Goal: Transaction & Acquisition: Subscribe to service/newsletter

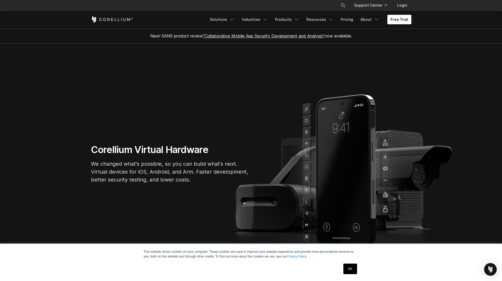
click at [348, 269] on link "OK" at bounding box center [349, 268] width 13 height 11
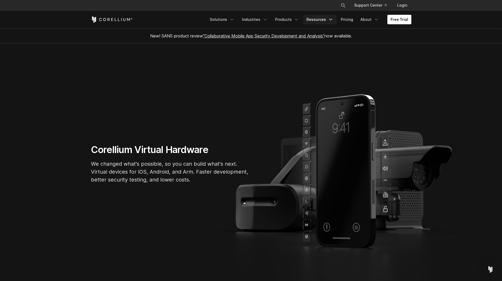
click at [329, 18] on link "Resources" at bounding box center [319, 19] width 33 height 9
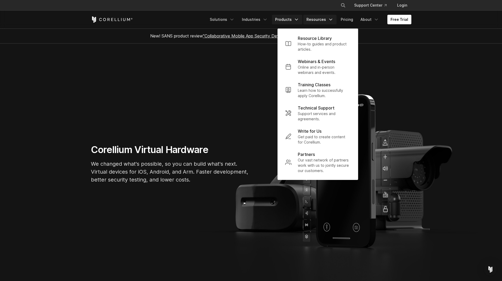
click at [299, 19] on icon "Navigation Menu" at bounding box center [296, 19] width 5 height 5
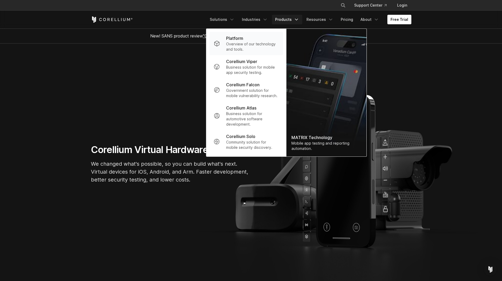
click at [255, 46] on p "Overview of our technology and tools." at bounding box center [252, 46] width 52 height 11
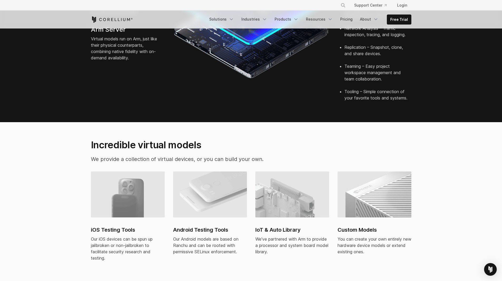
scroll to position [264, 0]
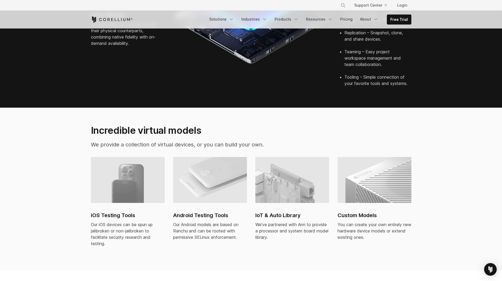
drag, startPoint x: 263, startPoint y: 161, endPoint x: 75, endPoint y: 189, distance: 189.4
click at [75, 189] on section "Incredible virtual models We provide a collection of virtual devices, or you ca…" at bounding box center [251, 189] width 502 height 163
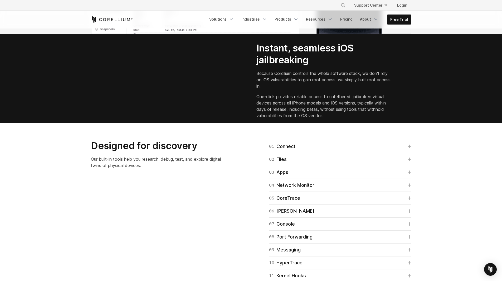
scroll to position [0, 0]
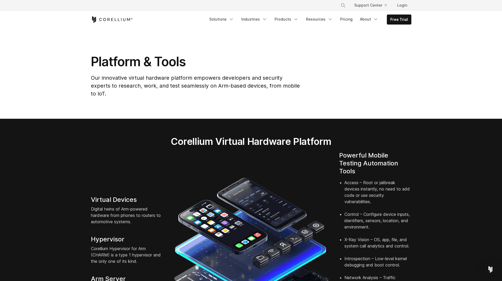
drag, startPoint x: 419, startPoint y: 236, endPoint x: 397, endPoint y: 115, distance: 123.5
click at [267, 20] on icon "Navigation Menu" at bounding box center [264, 19] width 5 height 5
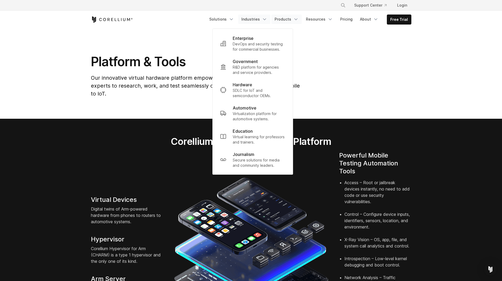
click at [299, 19] on icon "Navigation Menu" at bounding box center [295, 19] width 5 height 5
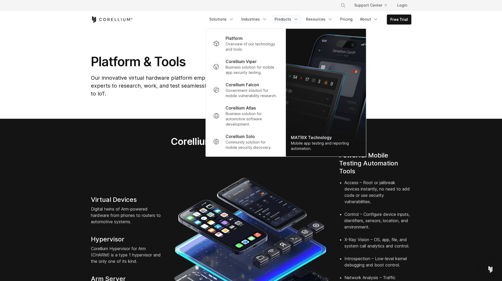
click at [298, 20] on icon "Navigation Menu" at bounding box center [295, 19] width 5 height 5
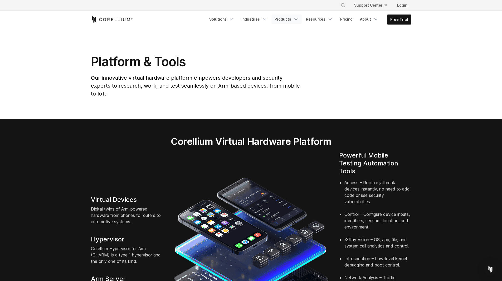
click at [298, 20] on icon "Navigation Menu" at bounding box center [295, 19] width 5 height 5
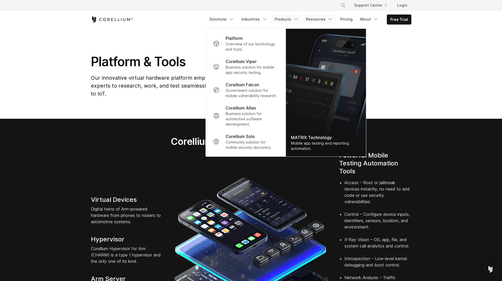
click at [332, 18] on icon "Navigation Menu" at bounding box center [330, 19] width 5 height 5
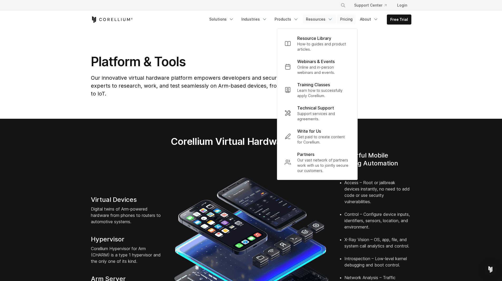
click at [350, 21] on link "Pricing" at bounding box center [346, 18] width 19 height 9
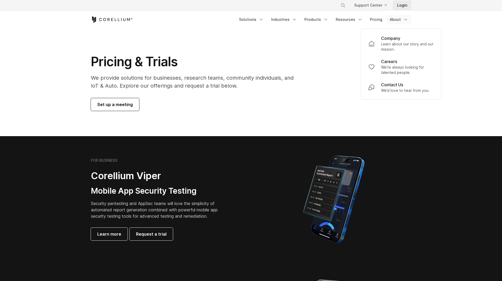
click at [401, 6] on link "Login" at bounding box center [402, 5] width 18 height 9
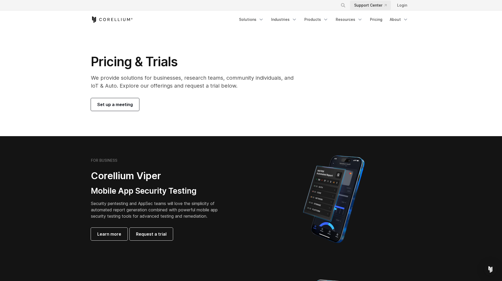
click at [359, 7] on link "Support Center" at bounding box center [370, 5] width 41 height 9
drag, startPoint x: 155, startPoint y: 51, endPoint x: 161, endPoint y: 53, distance: 6.3
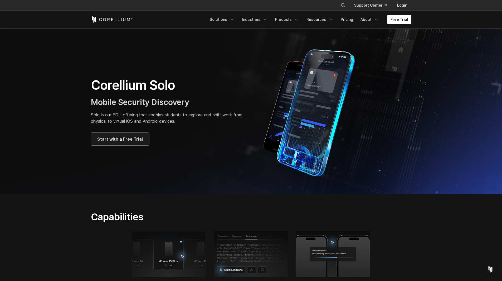
click at [133, 142] on span "Start with a Free Trial" at bounding box center [120, 139] width 46 height 6
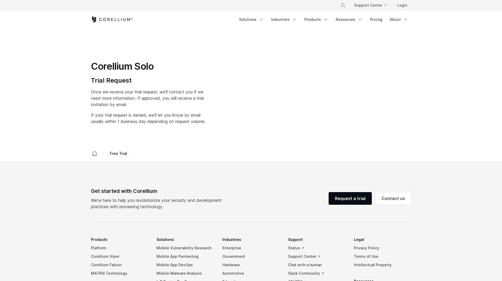
select select "**"
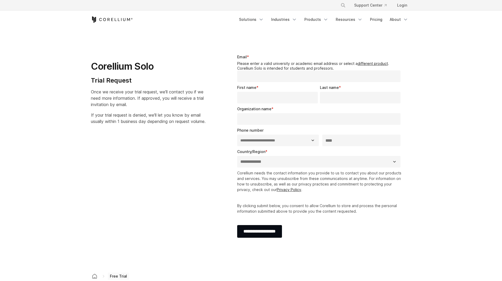
select select "**"
click at [264, 20] on icon "Navigation Menu" at bounding box center [261, 19] width 5 height 5
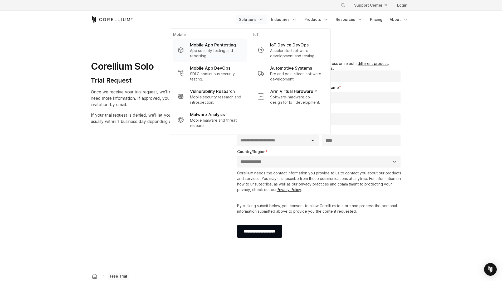
click at [219, 46] on p "Mobile App Pentesting" at bounding box center [213, 45] width 46 height 6
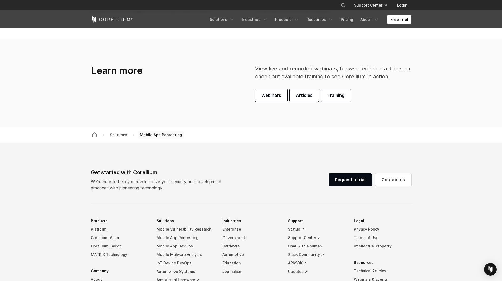
scroll to position [1555, 0]
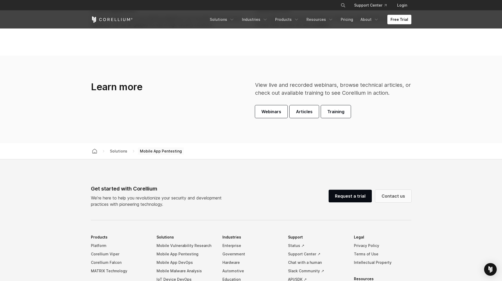
click at [382, 195] on link "Contact us" at bounding box center [393, 196] width 36 height 13
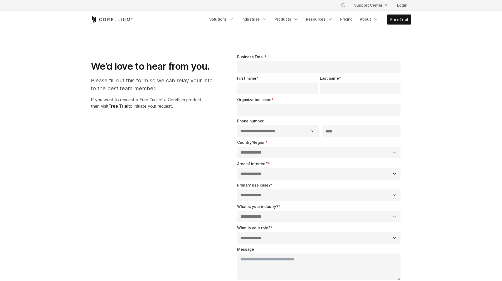
select select "**"
click at [299, 17] on icon "Navigation Menu" at bounding box center [295, 19] width 5 height 5
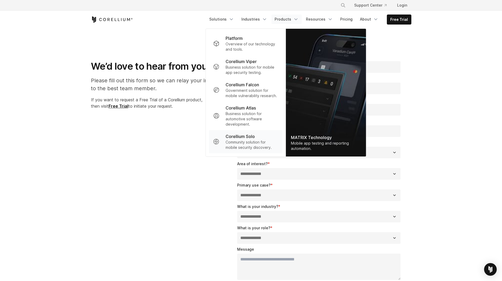
click at [246, 141] on p "Community solution for mobile security discovery." at bounding box center [252, 144] width 52 height 11
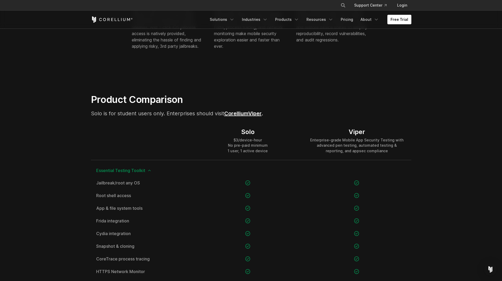
scroll to position [290, 0]
click at [246, 114] on link "Corellium" at bounding box center [236, 113] width 24 height 6
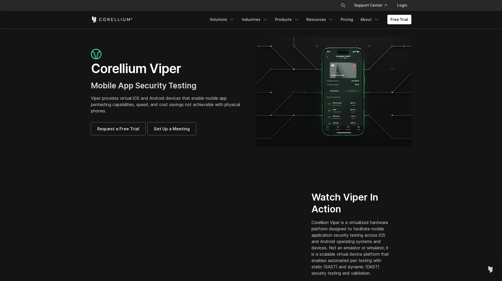
drag, startPoint x: 306, startPoint y: 238, endPoint x: 308, endPoint y: 163, distance: 74.6
click at [266, 19] on icon "Navigation Menu" at bounding box center [265, 19] width 5 height 5
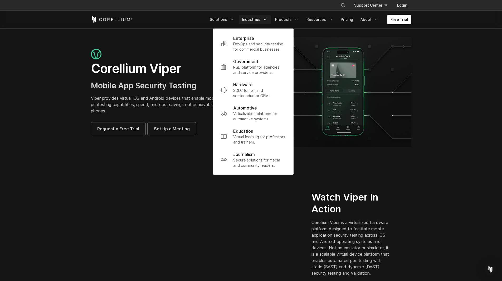
drag, startPoint x: 86, startPoint y: 23, endPoint x: 89, endPoint y: 23, distance: 2.7
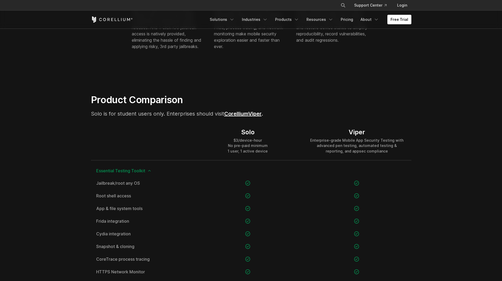
click at [109, 1] on div "× Search our site... Support Center Login" at bounding box center [251, 5] width 321 height 9
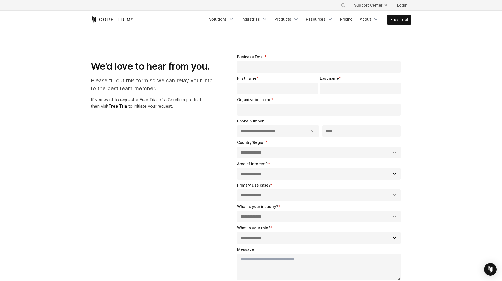
select select "**"
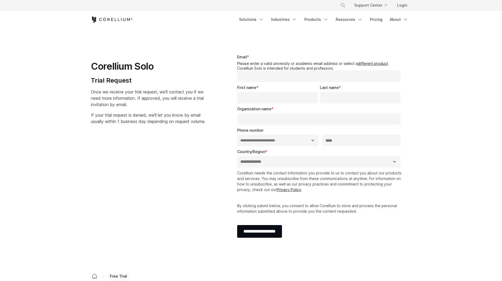
select select "**"
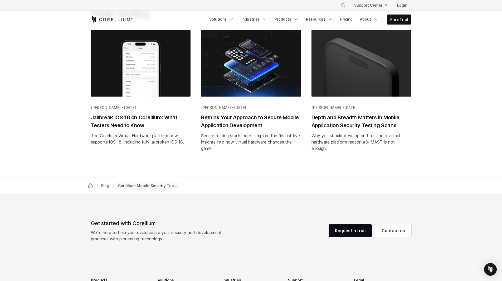
scroll to position [1450, 0]
